Goal: Task Accomplishment & Management: Use online tool/utility

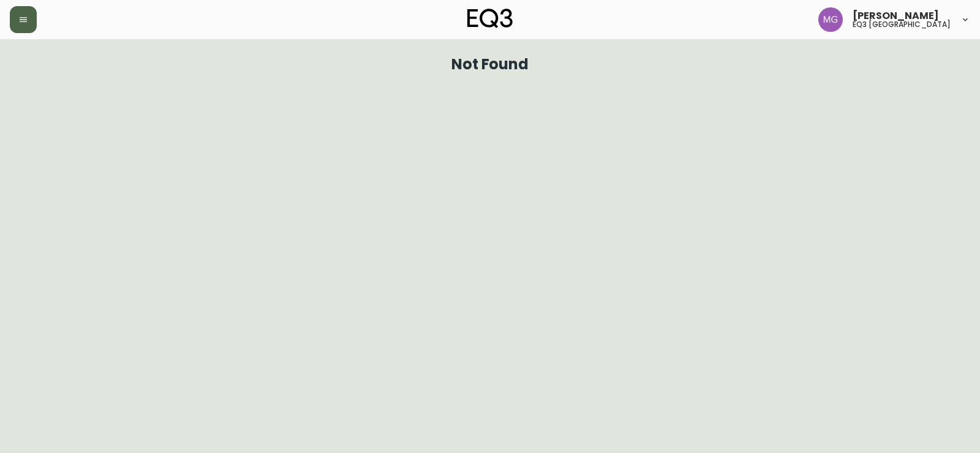
click at [23, 23] on icon "button" at bounding box center [23, 20] width 10 height 10
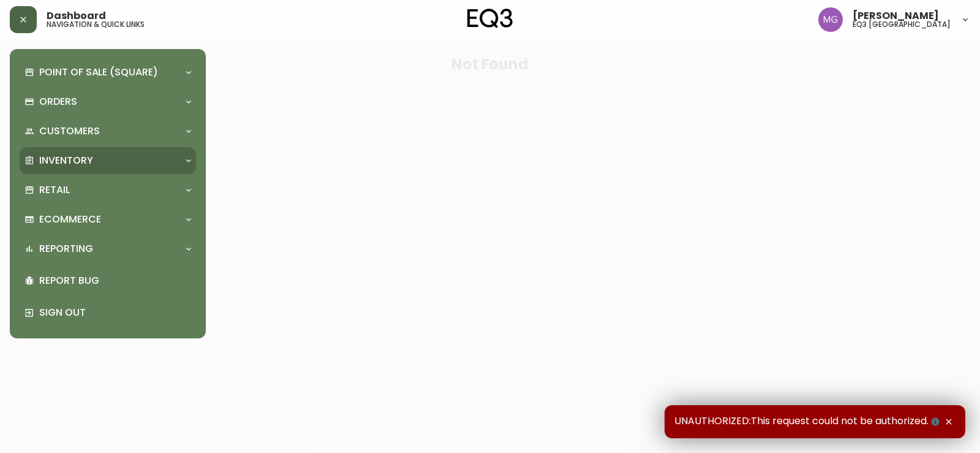
click at [38, 155] on div "Inventory" at bounding box center [101, 160] width 154 height 13
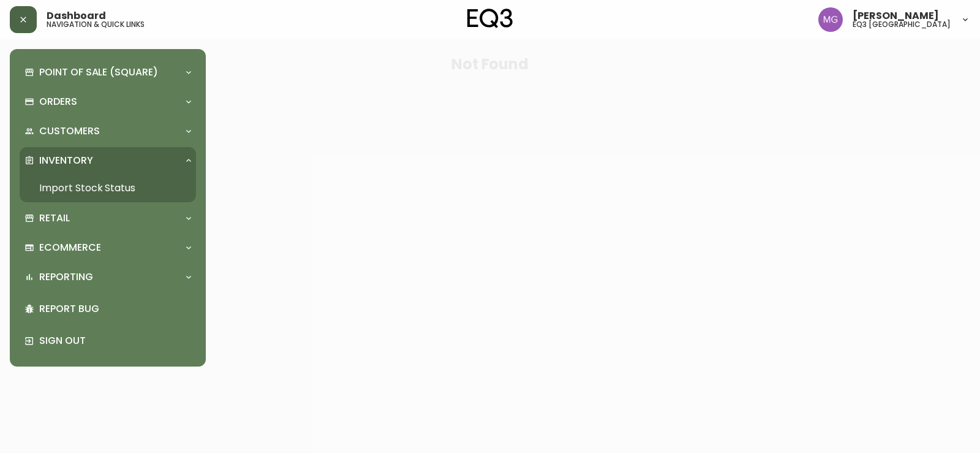
click at [67, 192] on link "Import Stock Status" at bounding box center [108, 188] width 176 height 28
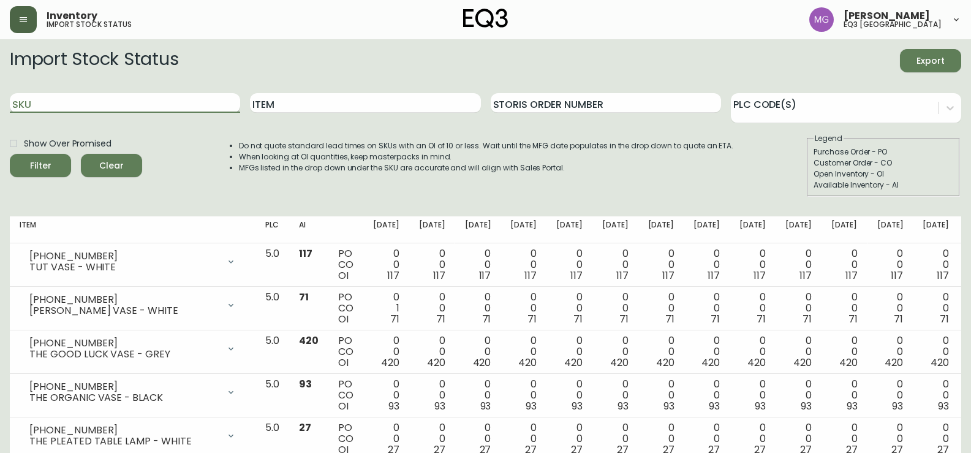
click at [127, 105] on input "SKU" at bounding box center [125, 103] width 230 height 20
paste input "3060-223-13"
type input "3060-223-13"
click at [10, 154] on button "Filter" at bounding box center [40, 165] width 61 height 23
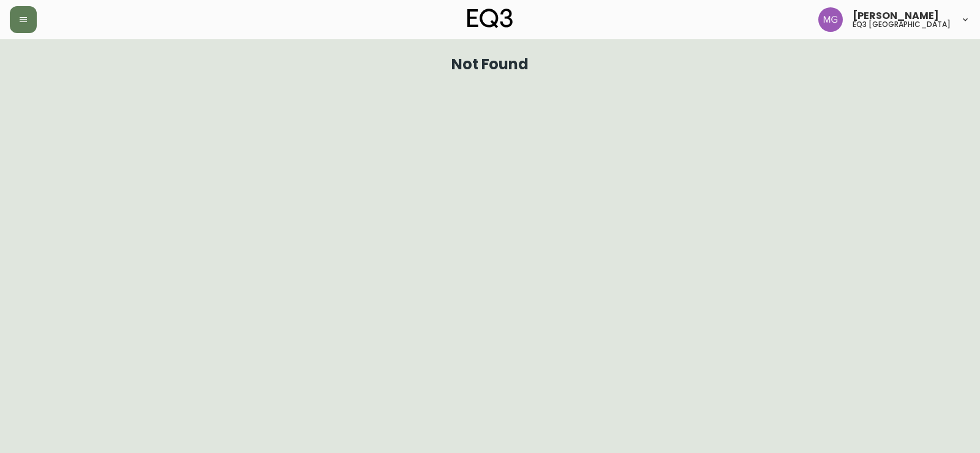
drag, startPoint x: 24, startPoint y: 26, endPoint x: 28, endPoint y: 34, distance: 9.3
click at [25, 26] on button "button" at bounding box center [23, 19] width 27 height 27
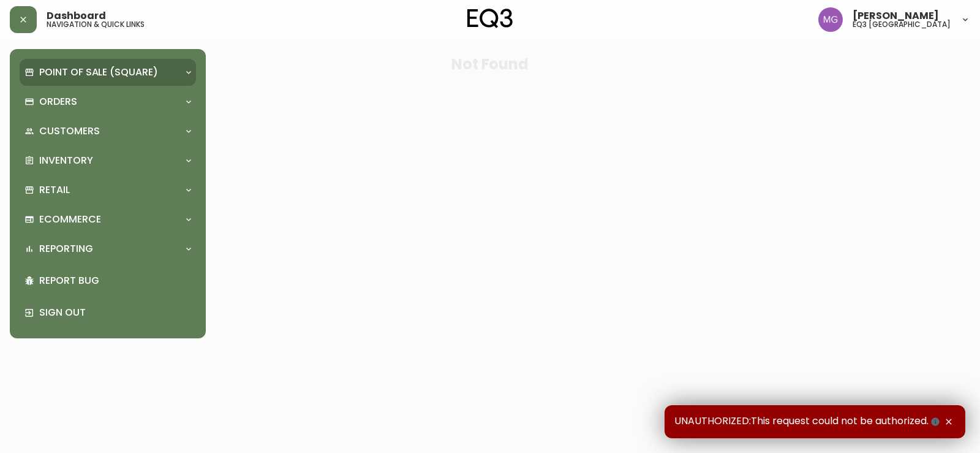
click at [81, 77] on p "Point of Sale (Square)" at bounding box center [98, 72] width 119 height 13
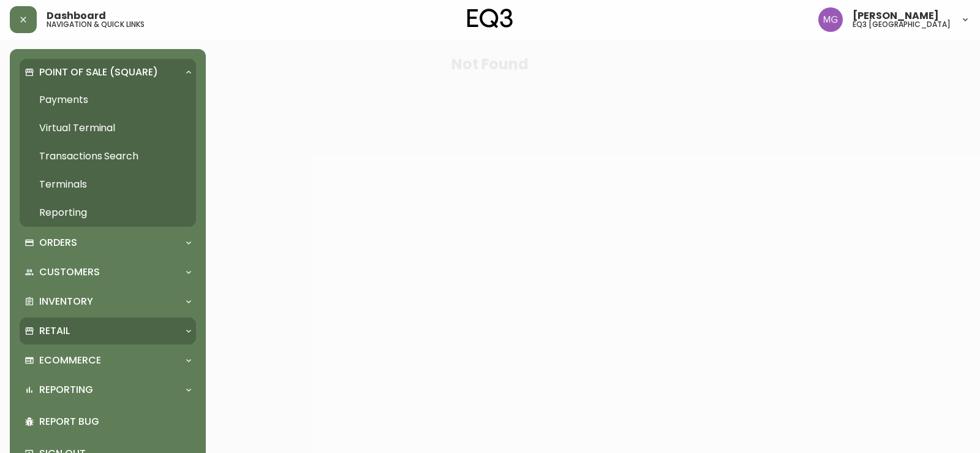
click at [67, 329] on p "Retail" at bounding box center [54, 330] width 31 height 13
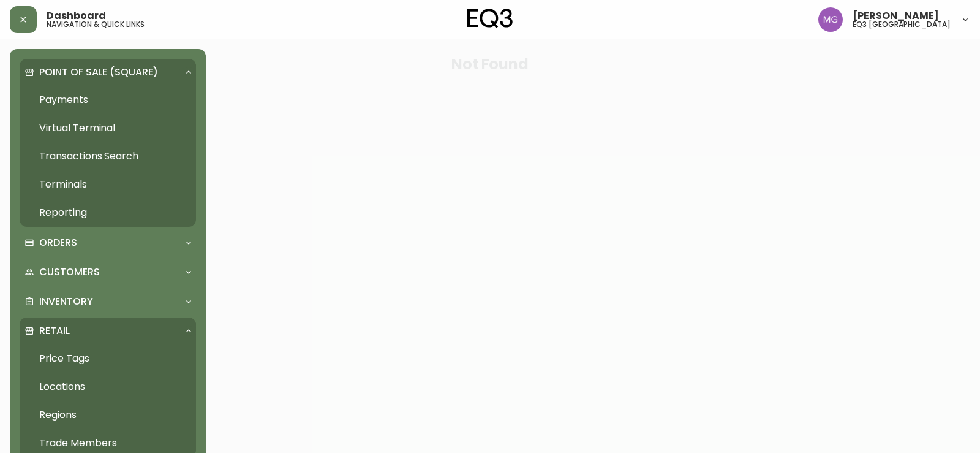
click at [111, 353] on link "Price Tags" at bounding box center [108, 358] width 176 height 28
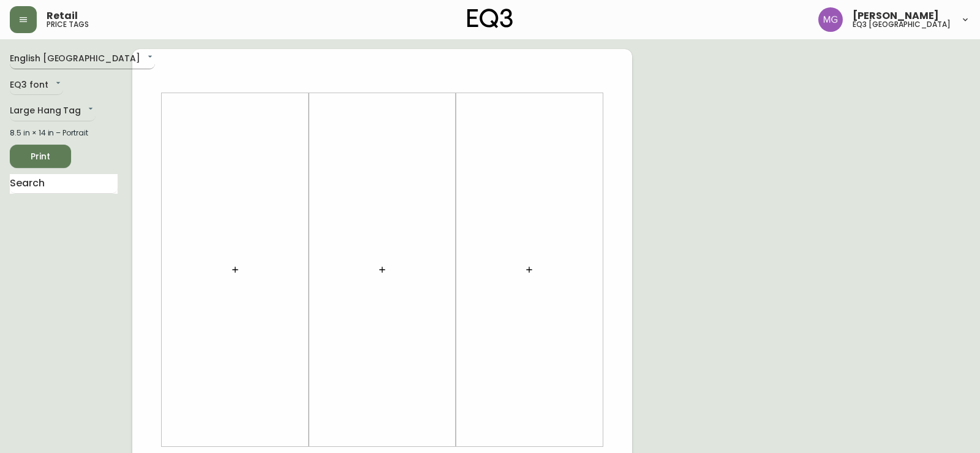
click at [84, 62] on body "Retail price tags [PERSON_NAME] eq3 [GEOGRAPHIC_DATA] English [GEOGRAPHIC_DATA]…" at bounding box center [490, 436] width 980 height 872
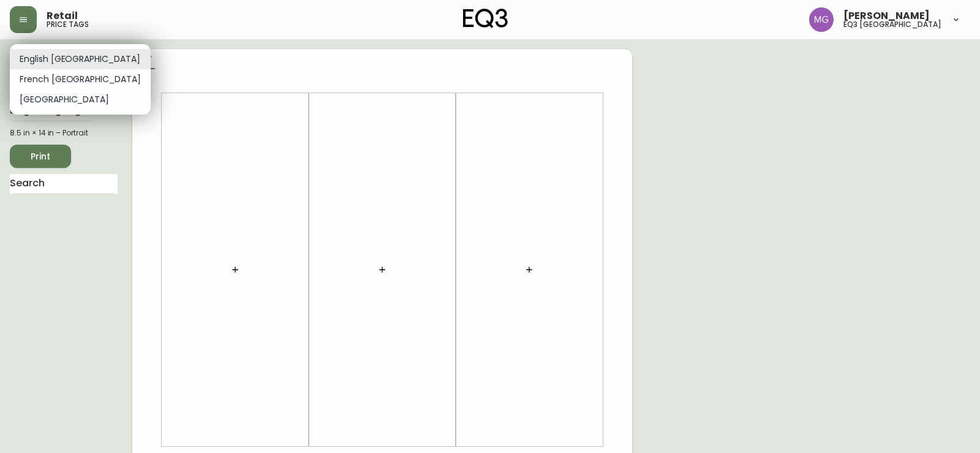
click at [61, 81] on li "French [GEOGRAPHIC_DATA]" at bounding box center [80, 79] width 141 height 20
type input "fr_CA"
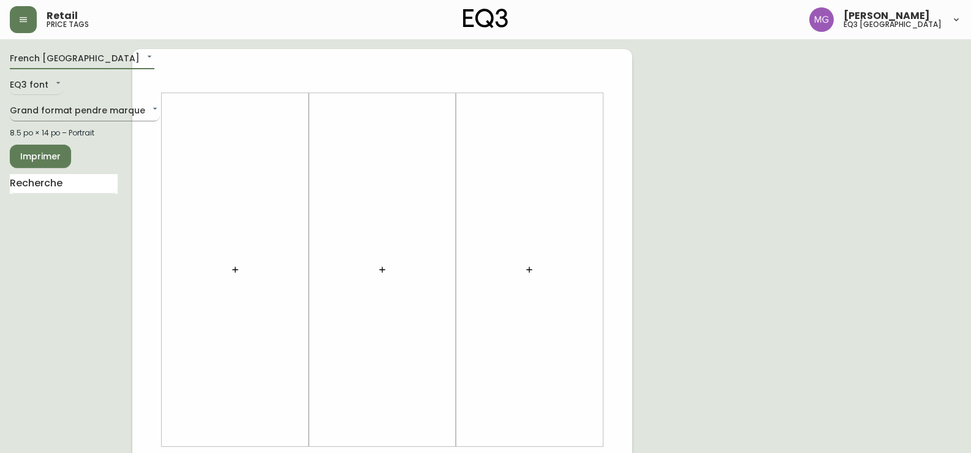
click at [140, 113] on body "Retail price tags [PERSON_NAME] eq3 [GEOGRAPHIC_DATA] [GEOGRAPHIC_DATA] fr_CA E…" at bounding box center [485, 436] width 971 height 872
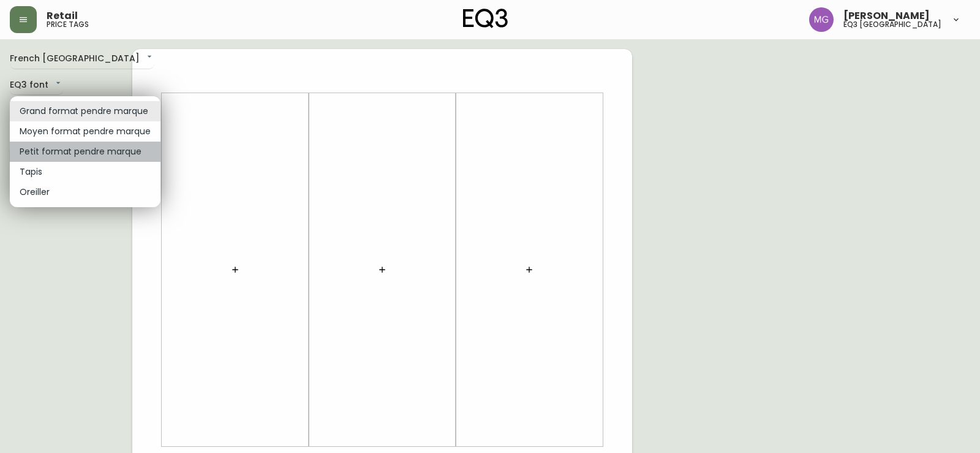
click at [85, 149] on li "Petit format pendre marque" at bounding box center [85, 151] width 151 height 20
type input "small"
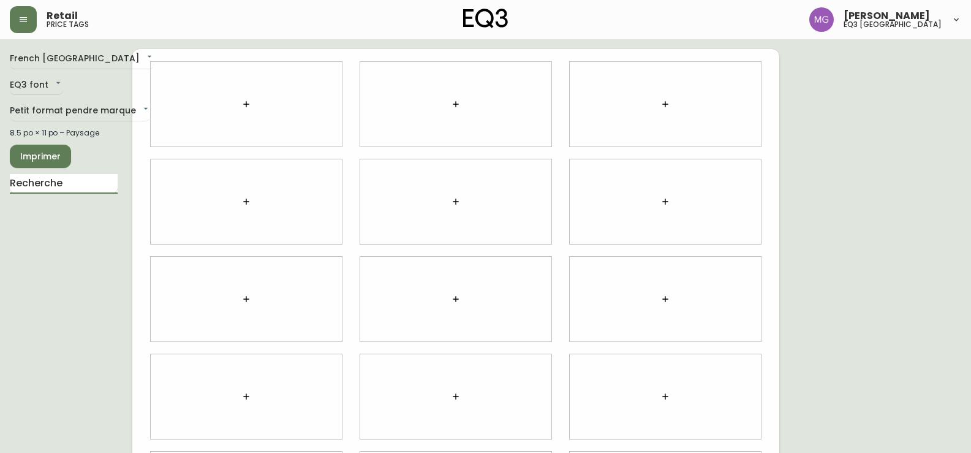
click at [67, 184] on input "text" at bounding box center [64, 184] width 108 height 20
type input "JACK"
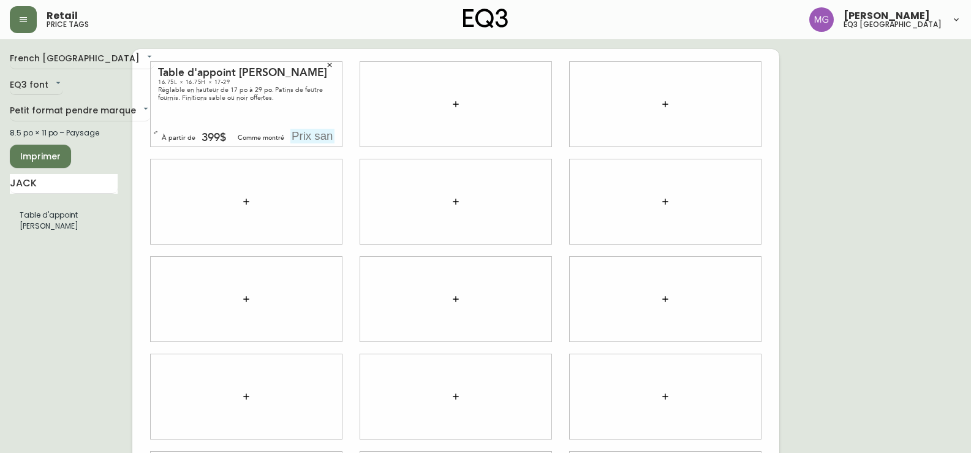
click at [298, 137] on input "text" at bounding box center [312, 136] width 44 height 15
type input "399$"
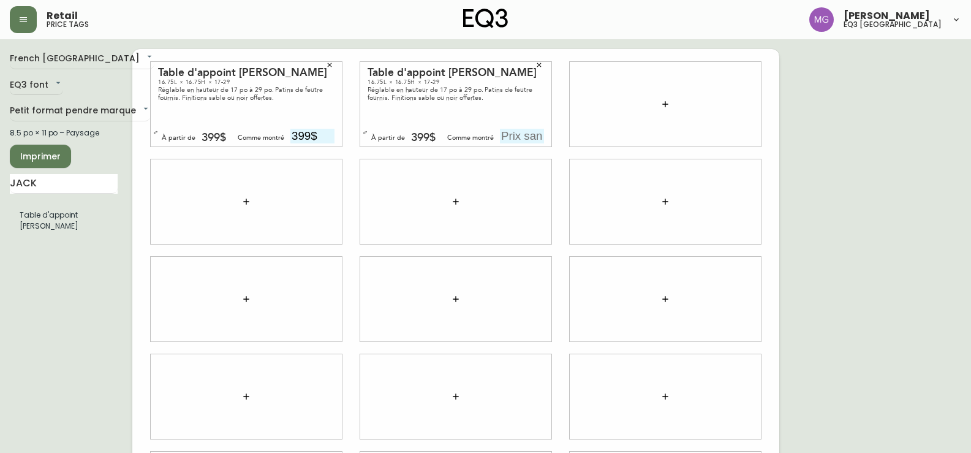
click at [502, 137] on input "text" at bounding box center [522, 136] width 44 height 15
type input "399$"
click at [925, 127] on div "French Canada fr_CA EQ3 font EQ3 Petit format pendre marque small 8.5 po × 11 p…" at bounding box center [485, 299] width 951 height 500
click at [56, 156] on span "Imprimer" at bounding box center [41, 156] width 42 height 15
